Goal: Task Accomplishment & Management: Manage account settings

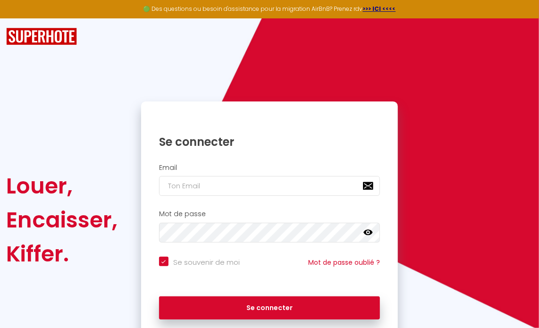
click at [171, 169] on h2 "Email" at bounding box center [269, 168] width 221 height 8
click at [221, 165] on h2 "Email" at bounding box center [269, 168] width 221 height 8
click at [186, 168] on h2 "Email" at bounding box center [269, 168] width 221 height 8
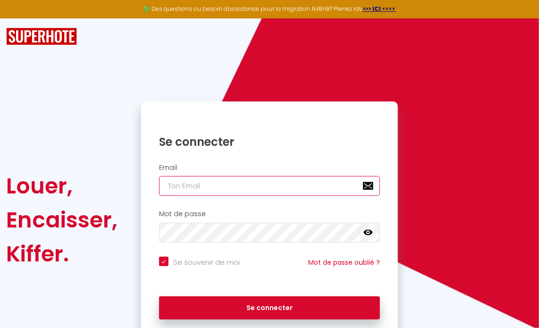
click at [259, 187] on input "email" at bounding box center [269, 186] width 221 height 20
type input "[PERSON_NAME][EMAIL_ADDRESS][DOMAIN_NAME]"
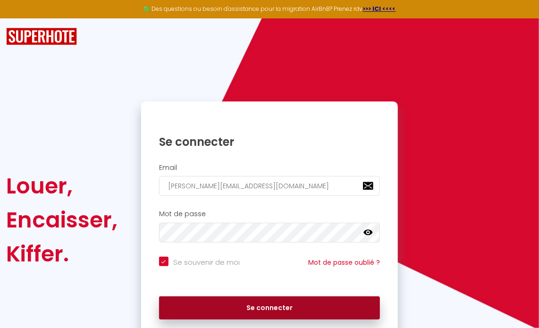
click at [261, 305] on button "Se connecter" at bounding box center [269, 309] width 221 height 24
checkbox input "true"
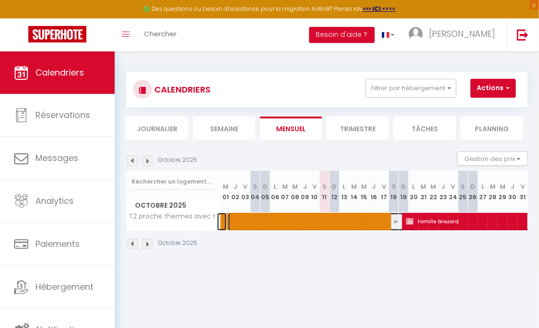
click at [280, 221] on span at bounding box center [412, 222] width 369 height 18
select select "OK"
select select "KO"
select select "0"
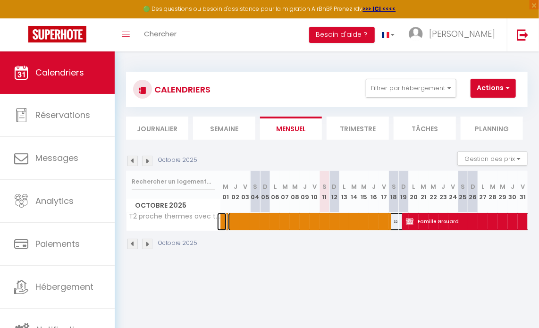
select select "1"
select select
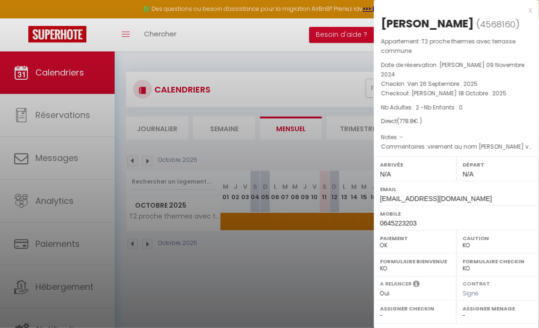
click at [59, 113] on div at bounding box center [269, 164] width 539 height 328
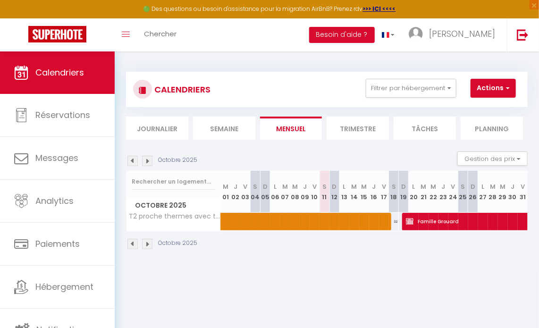
click at [147, 161] on img at bounding box center [147, 161] width 10 height 10
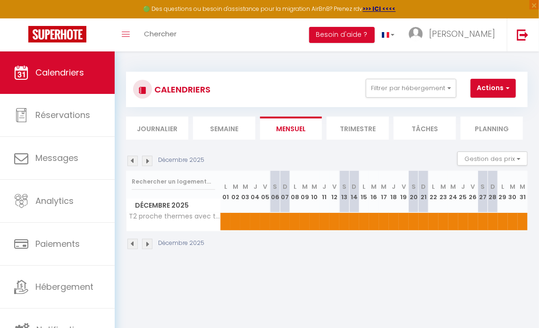
click at [147, 161] on img at bounding box center [147, 161] width 10 height 10
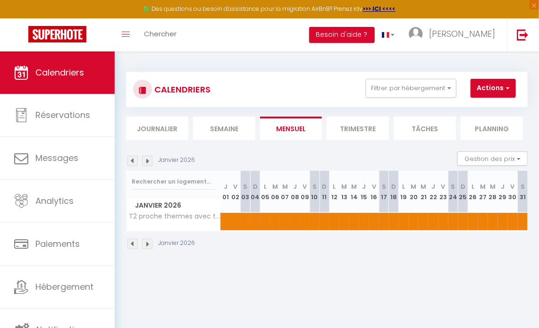
click at [147, 161] on img at bounding box center [147, 161] width 10 height 10
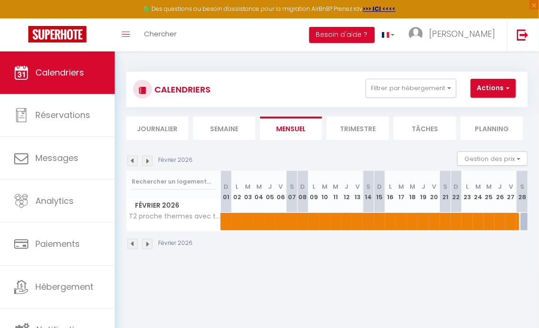
click at [147, 161] on img at bounding box center [147, 161] width 10 height 10
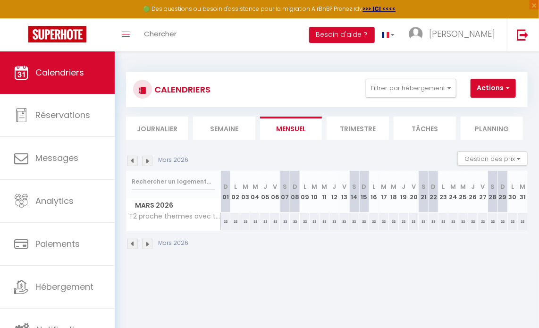
click at [147, 161] on img at bounding box center [147, 161] width 10 height 10
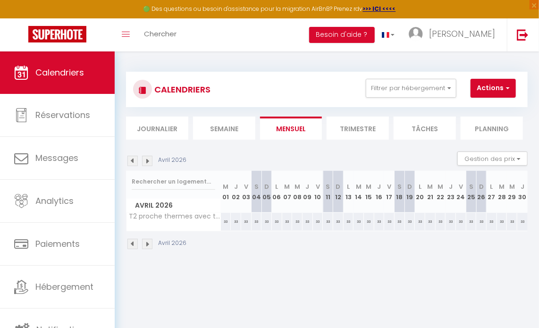
click at [147, 161] on img at bounding box center [147, 161] width 10 height 10
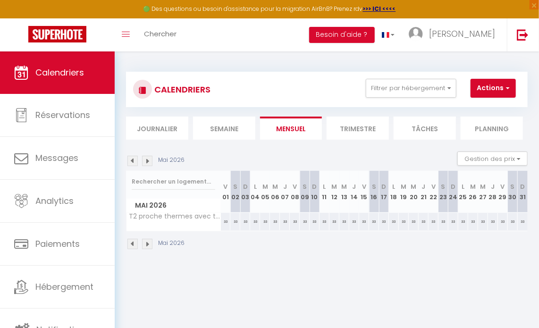
click at [147, 161] on img at bounding box center [147, 161] width 10 height 10
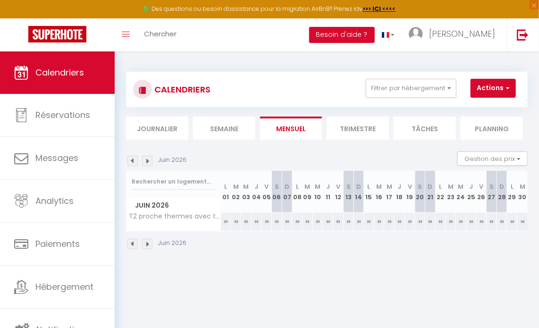
click at [147, 161] on img at bounding box center [147, 161] width 10 height 10
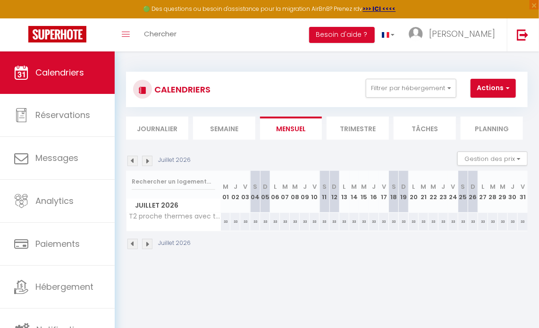
click at [147, 161] on img at bounding box center [147, 161] width 10 height 10
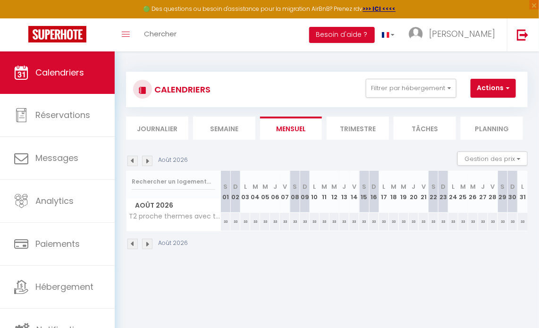
click at [147, 161] on img at bounding box center [147, 161] width 10 height 10
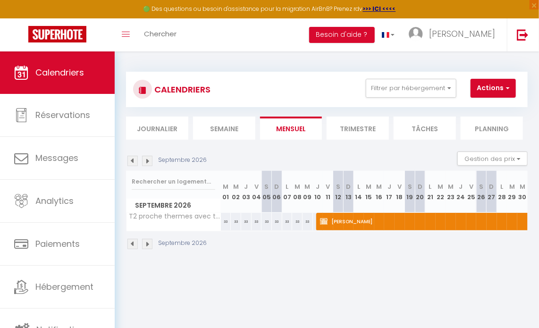
click at [147, 161] on img at bounding box center [147, 161] width 10 height 10
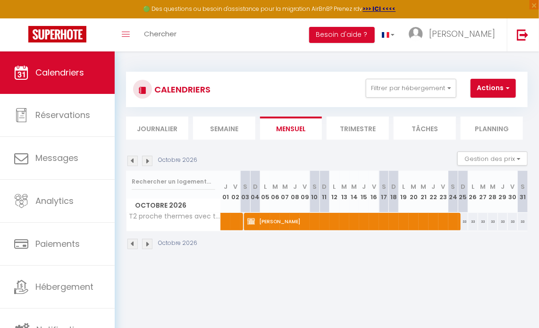
click at [150, 160] on img at bounding box center [147, 161] width 10 height 10
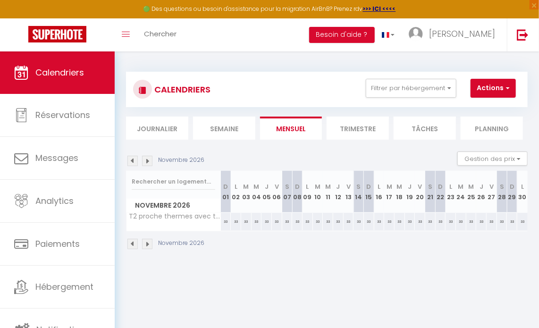
click at [130, 158] on img at bounding box center [132, 161] width 10 height 10
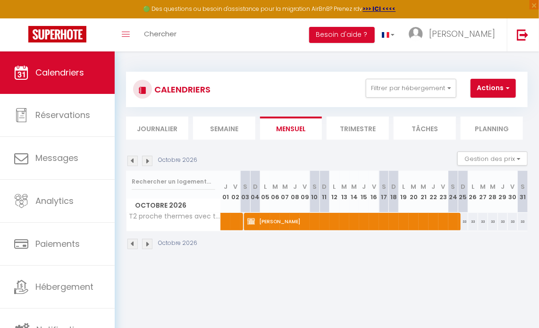
click at [130, 156] on img at bounding box center [132, 161] width 10 height 10
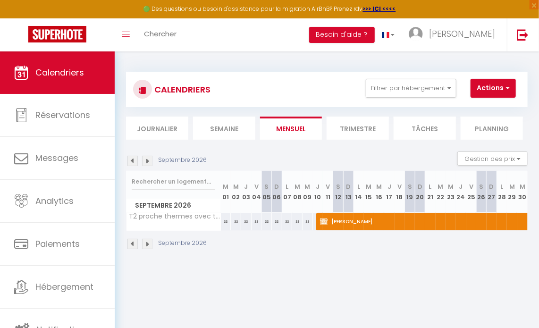
click at [149, 161] on img at bounding box center [147, 161] width 10 height 10
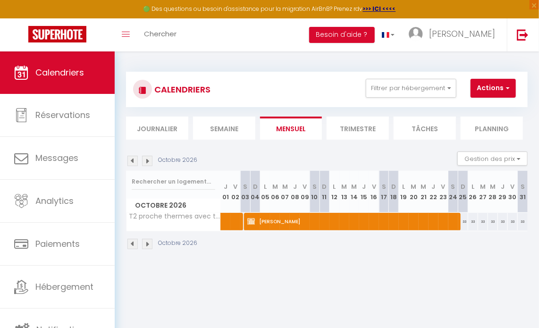
click at [147, 161] on img at bounding box center [147, 161] width 10 height 10
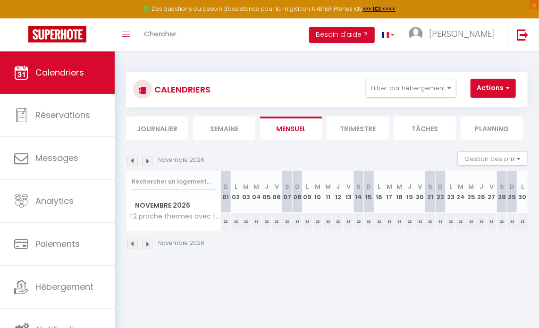
click at [132, 160] on img at bounding box center [132, 161] width 10 height 10
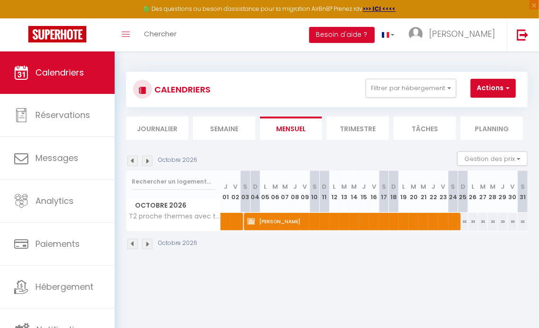
click at [145, 158] on img at bounding box center [147, 161] width 10 height 10
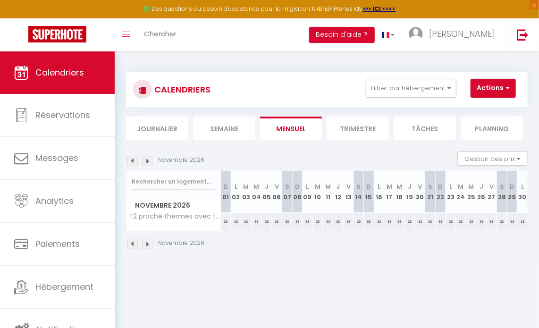
click at [130, 160] on img at bounding box center [132, 161] width 10 height 10
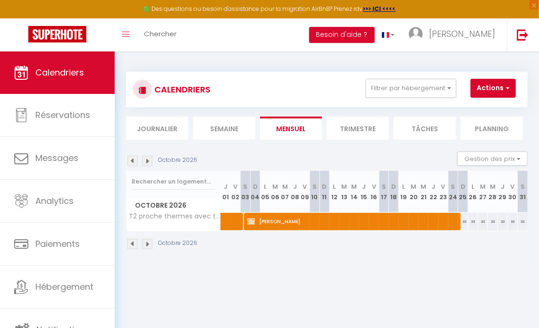
click at [130, 160] on img at bounding box center [132, 161] width 10 height 10
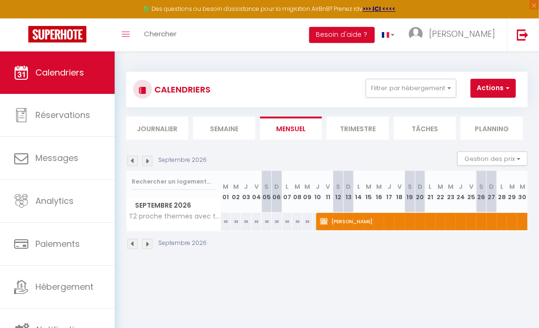
click at [147, 156] on img at bounding box center [147, 161] width 10 height 10
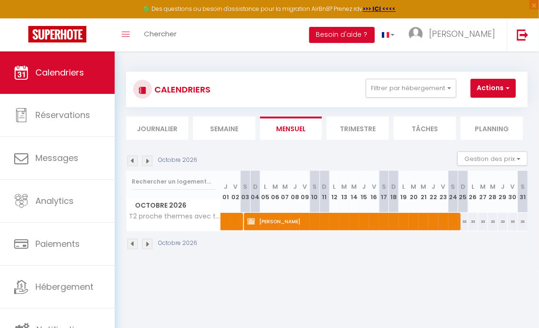
click at [131, 161] on img at bounding box center [132, 161] width 10 height 10
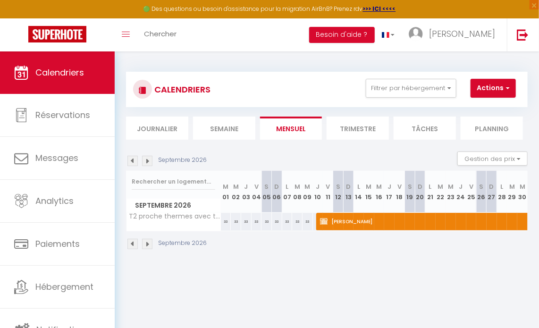
click at [131, 161] on img at bounding box center [132, 161] width 10 height 10
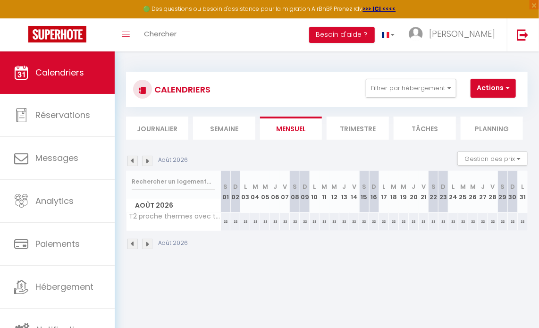
click at [149, 161] on img at bounding box center [147, 161] width 10 height 10
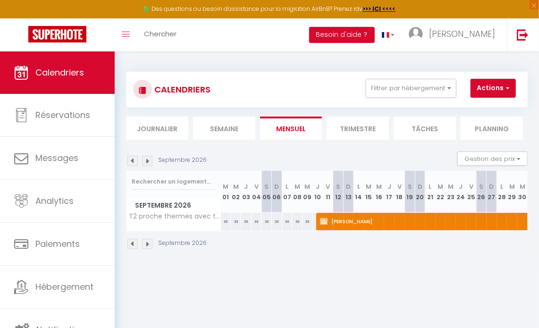
click at [148, 160] on img at bounding box center [147, 161] width 10 height 10
